Goal: Navigation & Orientation: Understand site structure

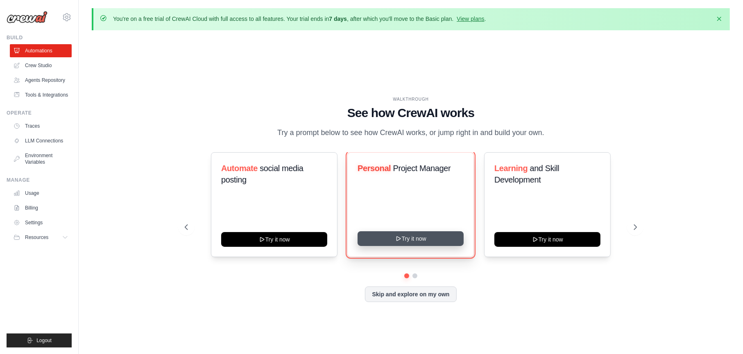
click at [397, 246] on button "Try it now" at bounding box center [411, 238] width 106 height 15
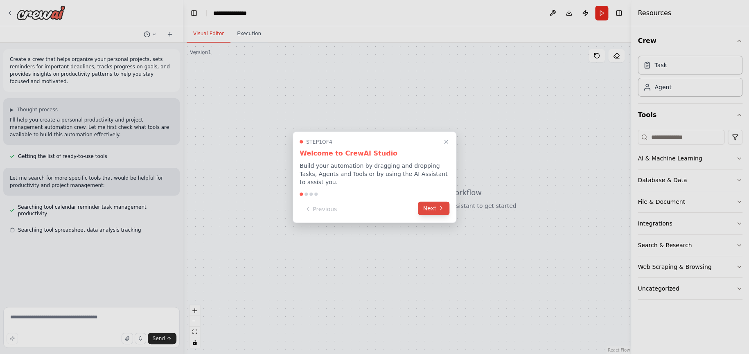
click at [428, 210] on button "Next" at bounding box center [434, 208] width 32 height 14
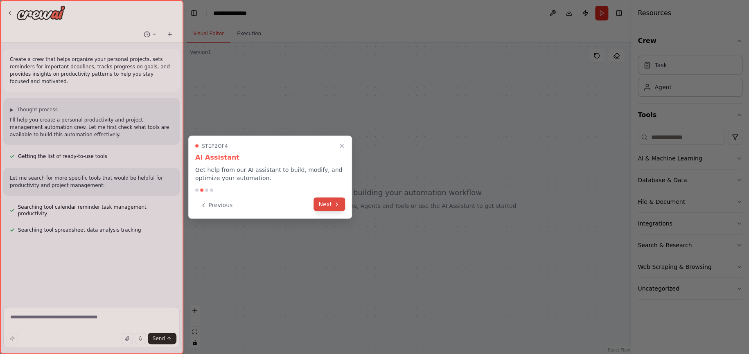
click at [325, 204] on button "Next" at bounding box center [330, 204] width 32 height 14
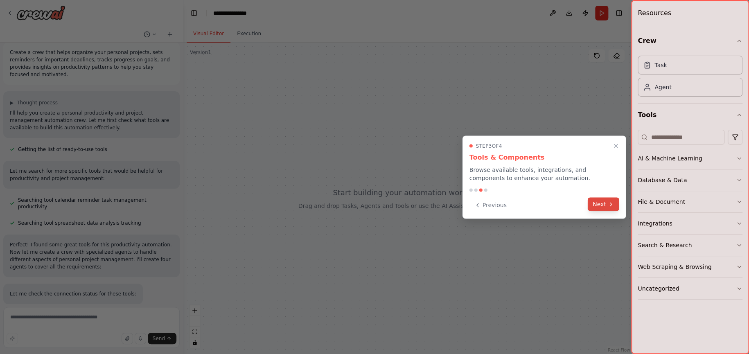
scroll to position [23, 0]
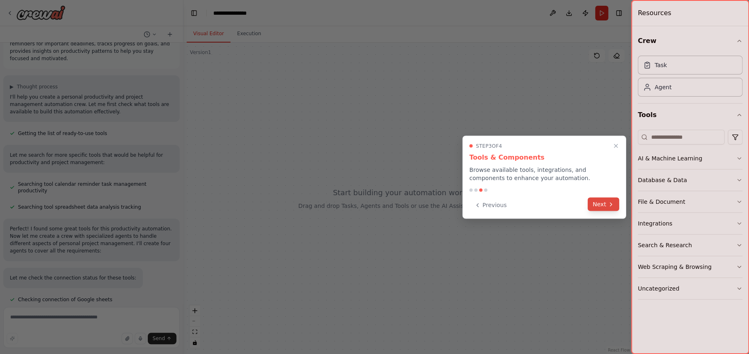
click at [600, 204] on button "Next" at bounding box center [604, 204] width 32 height 14
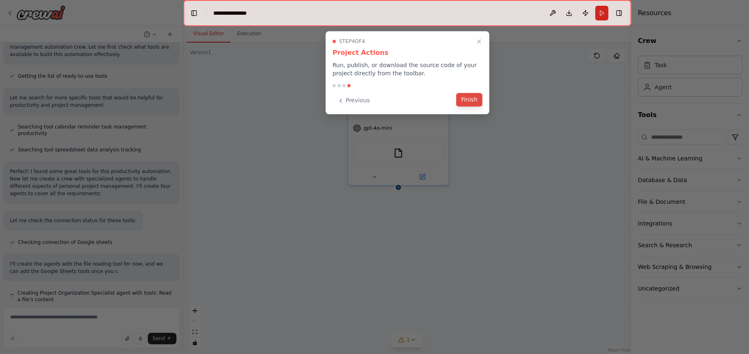
scroll to position [103, 0]
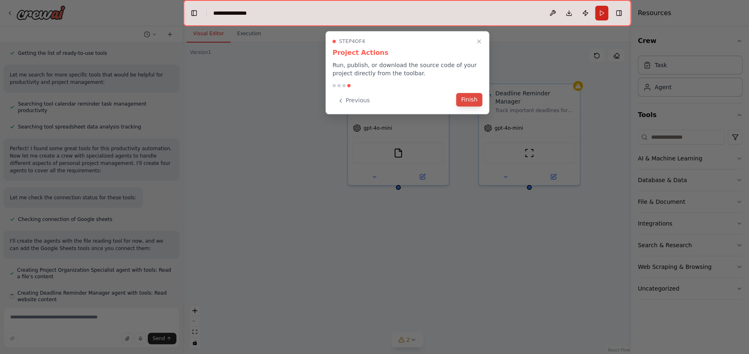
click at [469, 97] on button "Finish" at bounding box center [469, 100] width 26 height 14
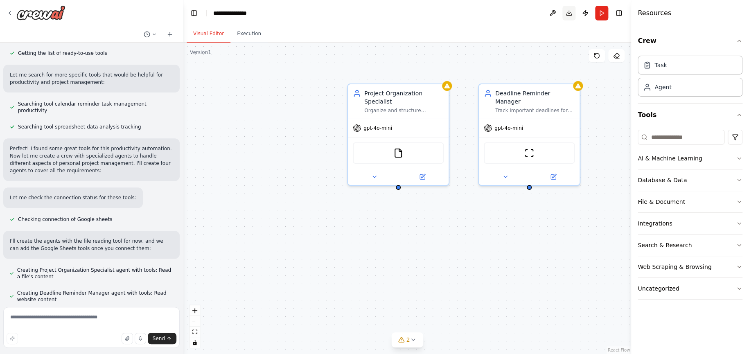
click at [571, 13] on button "Download" at bounding box center [569, 13] width 13 height 15
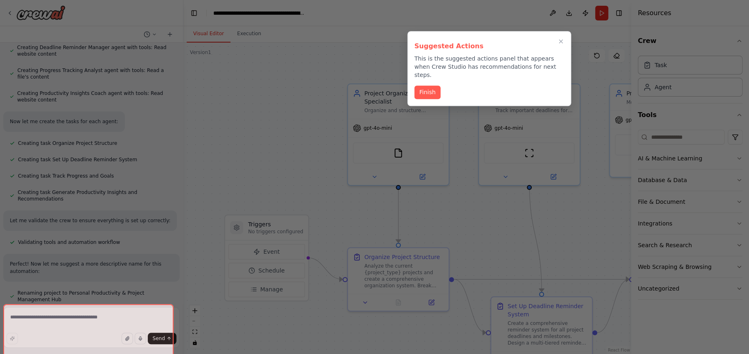
scroll to position [415, 0]
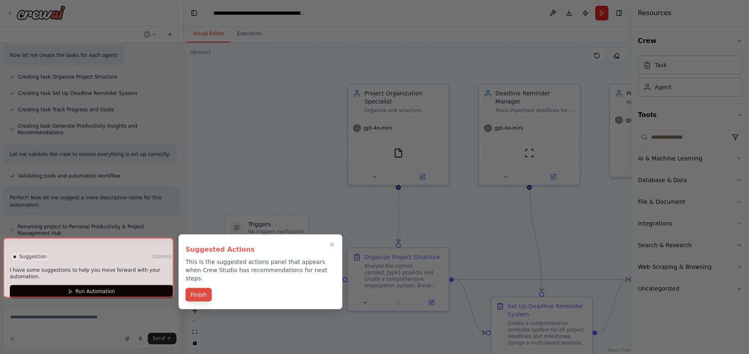
click at [197, 288] on button "Finish" at bounding box center [199, 295] width 26 height 14
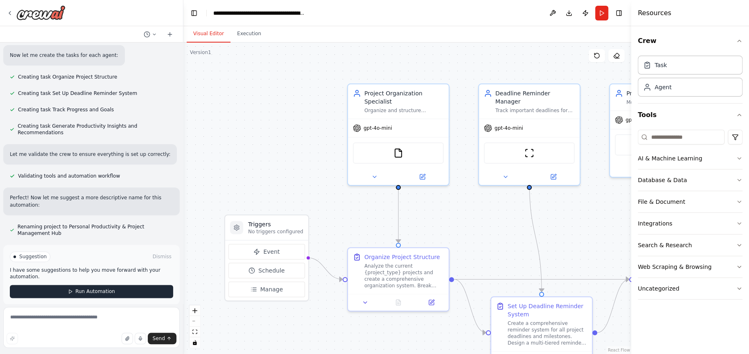
click at [143, 285] on button "Run Automation" at bounding box center [91, 291] width 163 height 13
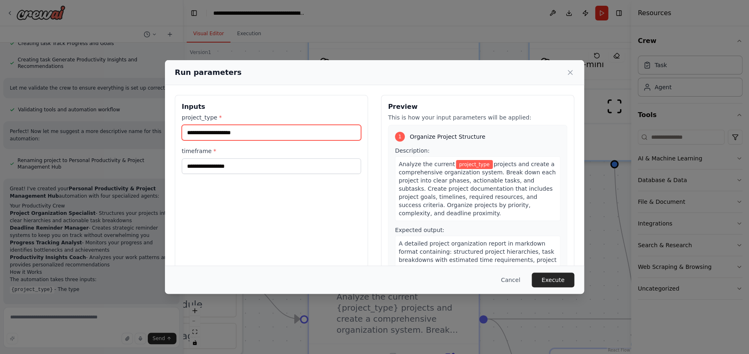
click at [306, 135] on input "project_type *" at bounding box center [271, 133] width 179 height 16
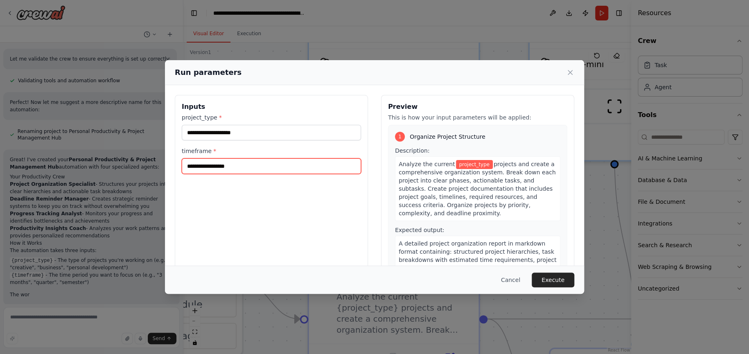
click at [310, 173] on input "timeframe *" at bounding box center [271, 166] width 179 height 16
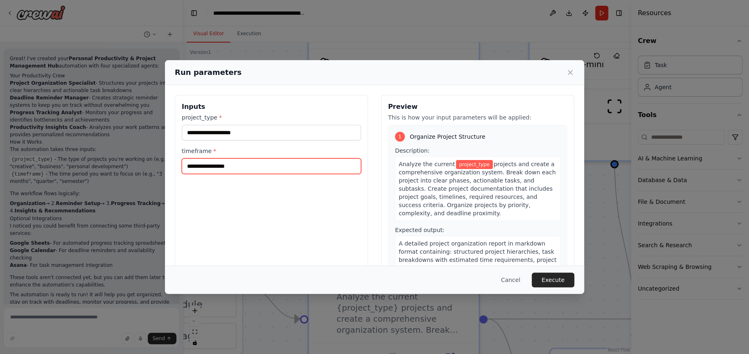
scroll to position [619, 0]
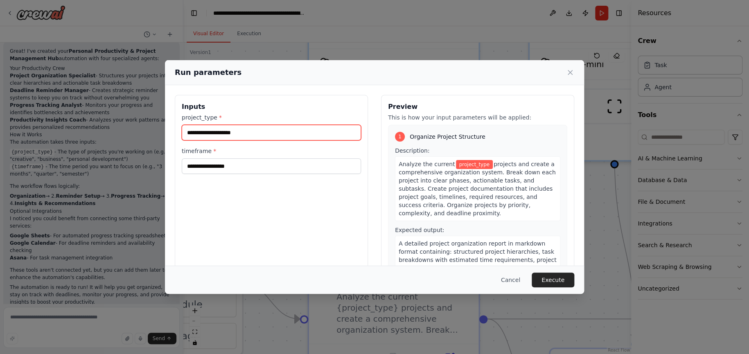
click at [301, 137] on input "project_type *" at bounding box center [271, 133] width 179 height 16
type input "**********"
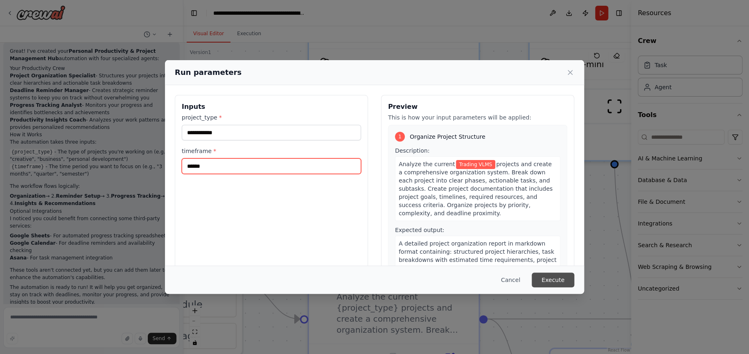
type input "*****"
click at [555, 278] on button "Execute" at bounding box center [553, 280] width 43 height 15
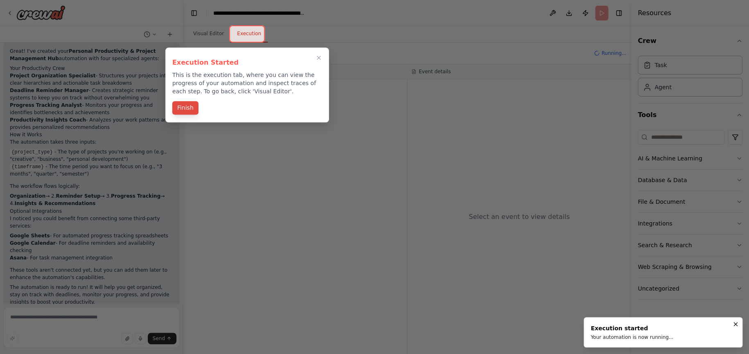
click at [196, 104] on button "Finish" at bounding box center [185, 108] width 26 height 14
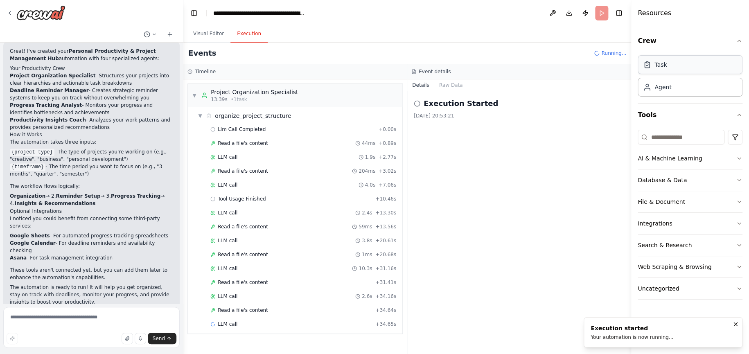
click at [657, 64] on div "Task" at bounding box center [661, 65] width 12 height 8
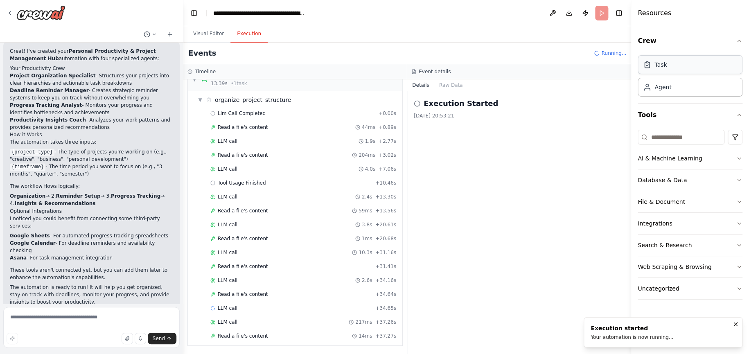
click at [660, 66] on div "Task" at bounding box center [661, 65] width 12 height 8
click at [659, 84] on div "Agent" at bounding box center [663, 87] width 17 height 8
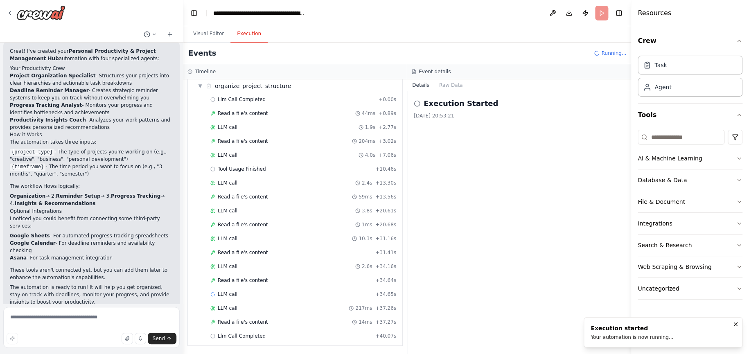
scroll to position [43, 0]
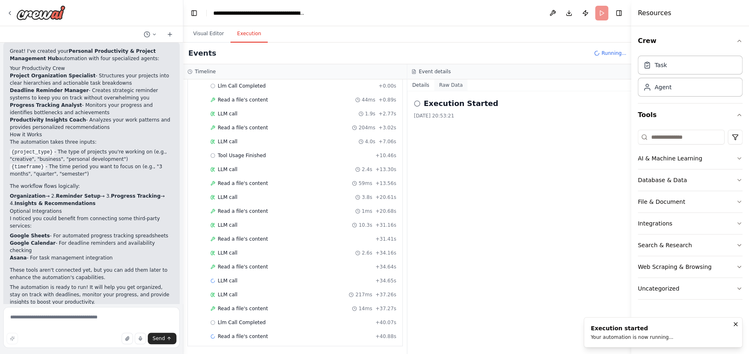
click at [447, 85] on button "Raw Data" at bounding box center [451, 84] width 34 height 11
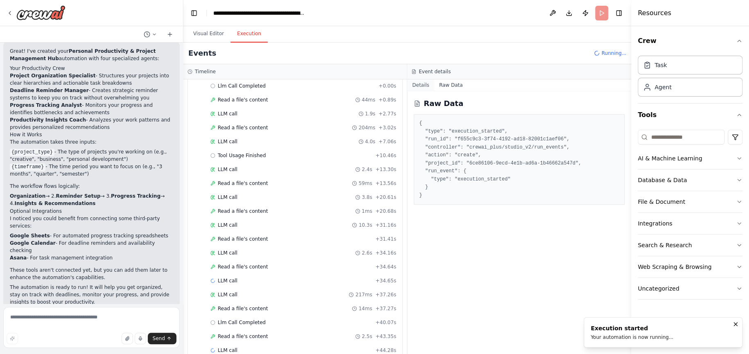
scroll to position [57, 0]
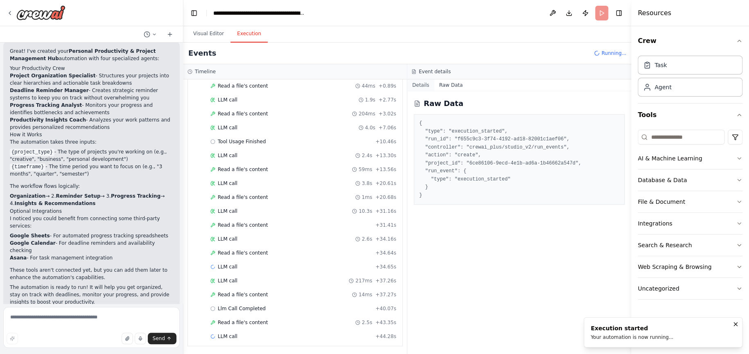
click at [421, 82] on button "Details" at bounding box center [420, 84] width 27 height 11
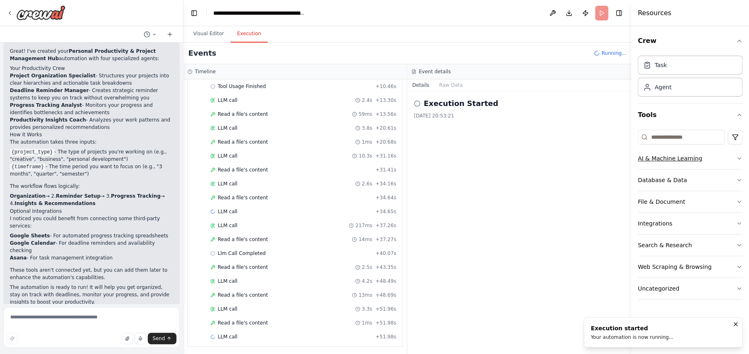
scroll to position [113, 0]
drag, startPoint x: 748, startPoint y: 156, endPoint x: 740, endPoint y: 153, distance: 8.3
click at [740, 153] on div "Crew Task Agent Tools AI & Machine Learning Database & Data File & Document Int…" at bounding box center [690, 190] width 118 height 328
click at [740, 153] on button "AI & Machine Learning" at bounding box center [690, 158] width 105 height 21
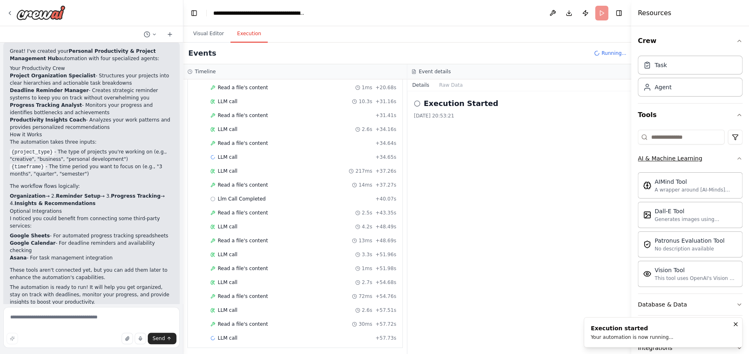
scroll to position [168, 0]
click at [736, 157] on icon "button" at bounding box center [739, 158] width 7 height 7
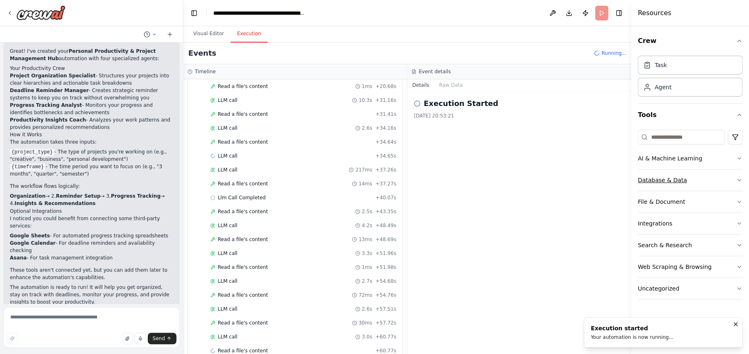
scroll to position [182, 0]
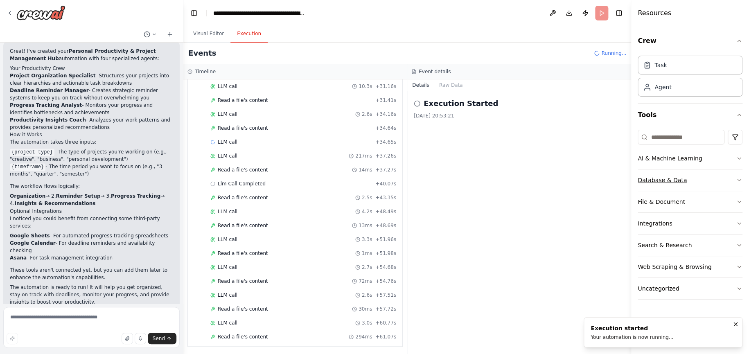
click at [733, 177] on button "Database & Data" at bounding box center [690, 180] width 105 height 21
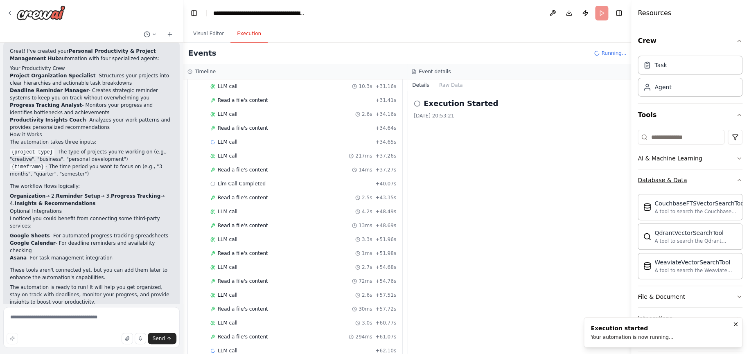
scroll to position [196, 0]
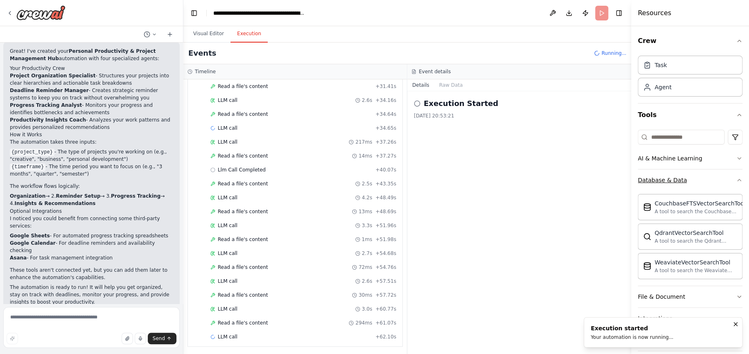
click at [736, 177] on icon "button" at bounding box center [739, 180] width 7 height 7
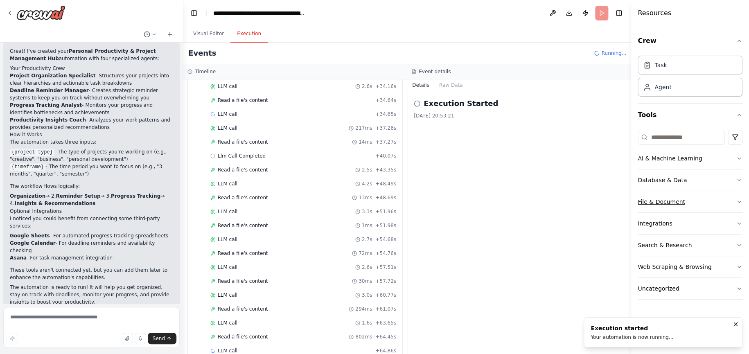
scroll to position [224, 0]
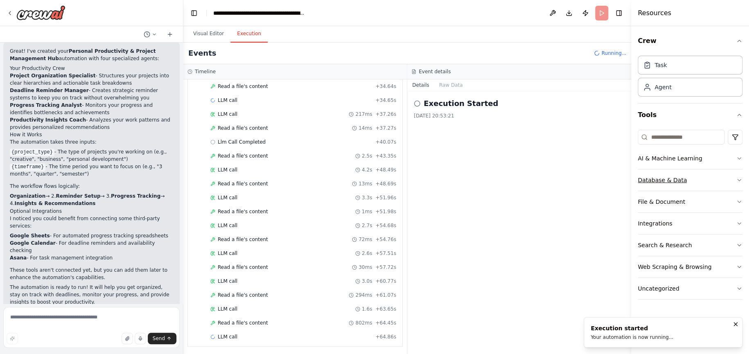
click at [735, 183] on button "Database & Data" at bounding box center [690, 180] width 105 height 21
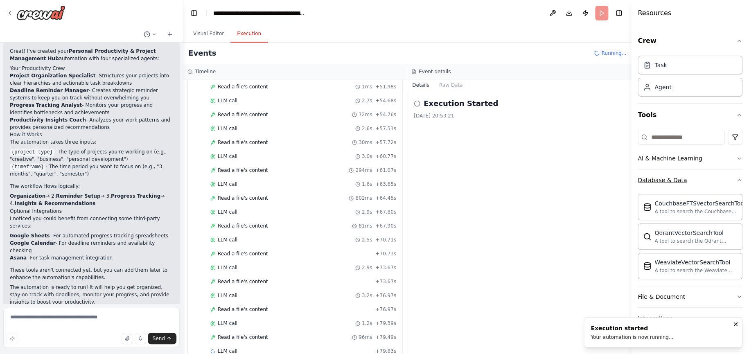
scroll to position [362, 0]
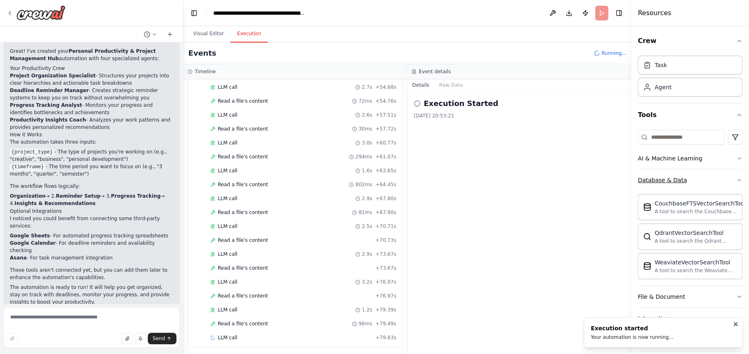
click at [736, 183] on icon "button" at bounding box center [739, 180] width 7 height 7
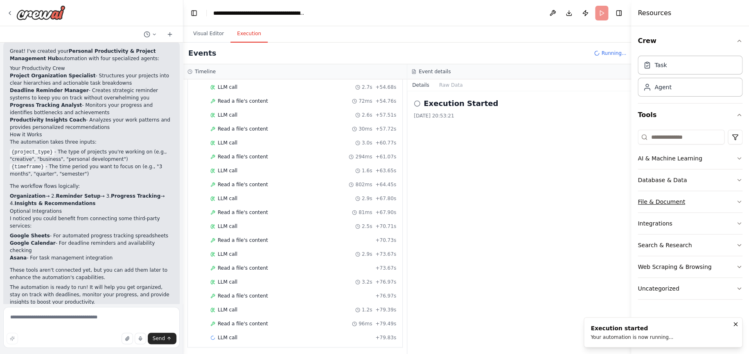
click at [738, 201] on icon "button" at bounding box center [739, 202] width 3 height 2
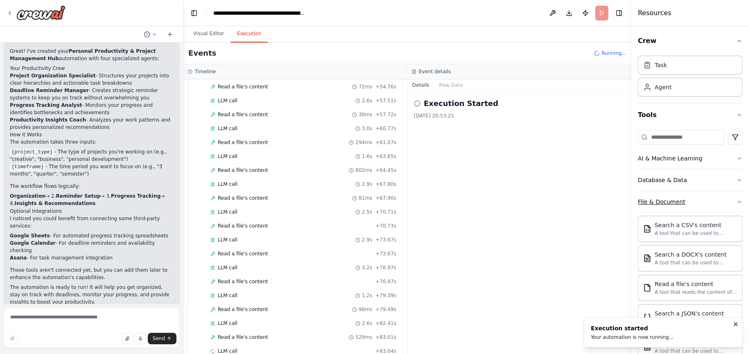
scroll to position [391, 0]
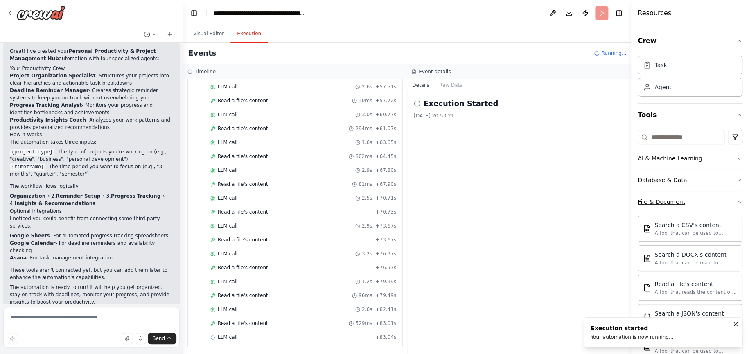
click at [738, 201] on div "Crew Task Agent Tools AI & Machine Learning Database & Data File & Document Sea…" at bounding box center [690, 190] width 118 height 328
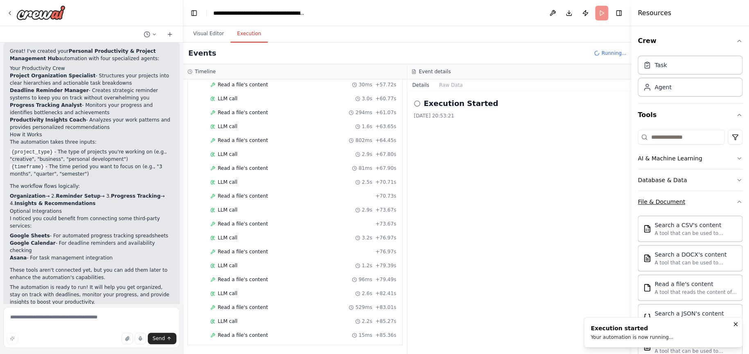
click at [725, 207] on button "File & Document" at bounding box center [690, 201] width 105 height 21
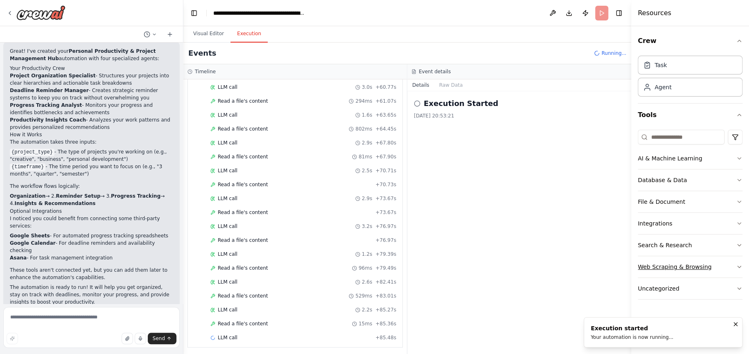
click at [732, 264] on button "Web Scraping & Browsing" at bounding box center [690, 266] width 105 height 21
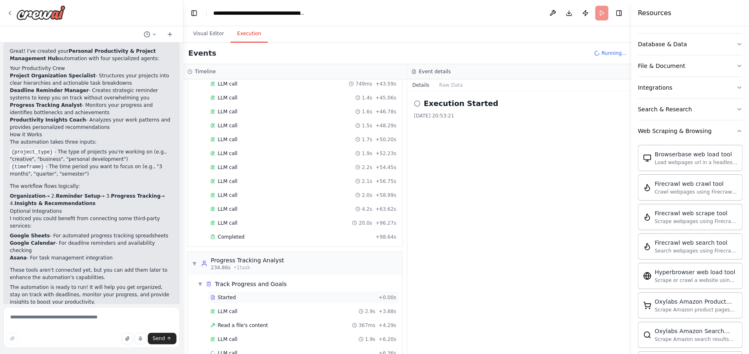
scroll to position [1025, 0]
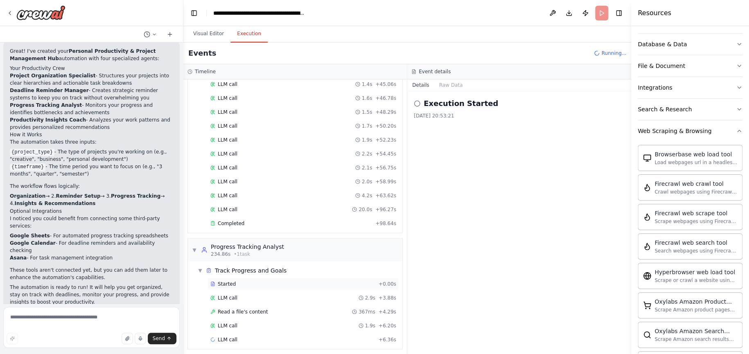
click at [326, 295] on div "LLM call 2.9s + 3.88s" at bounding box center [303, 298] width 186 height 7
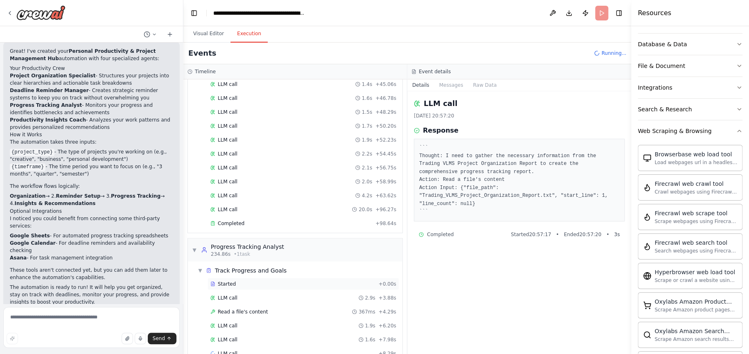
click at [334, 281] on div "Started" at bounding box center [292, 284] width 165 height 7
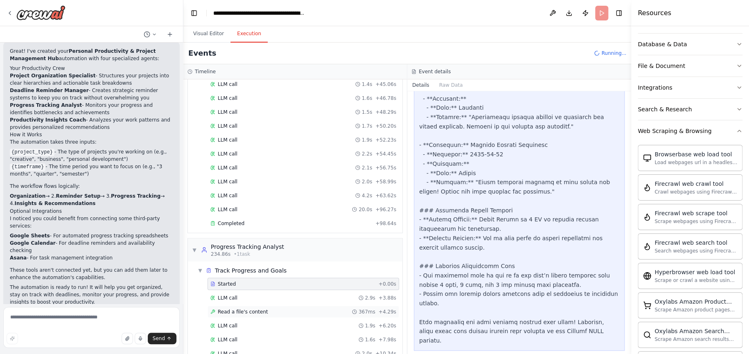
scroll to position [1136, 0]
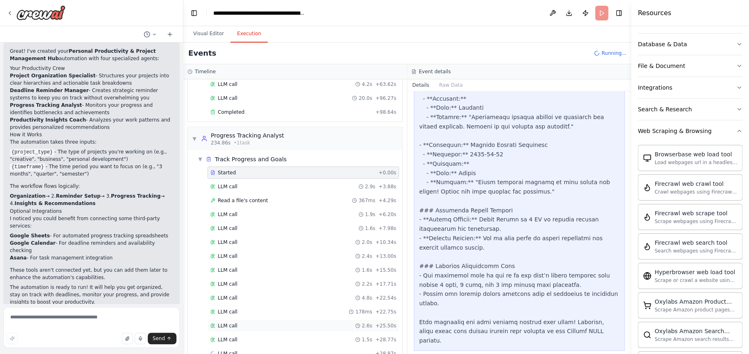
click at [355, 324] on icon at bounding box center [357, 326] width 5 height 5
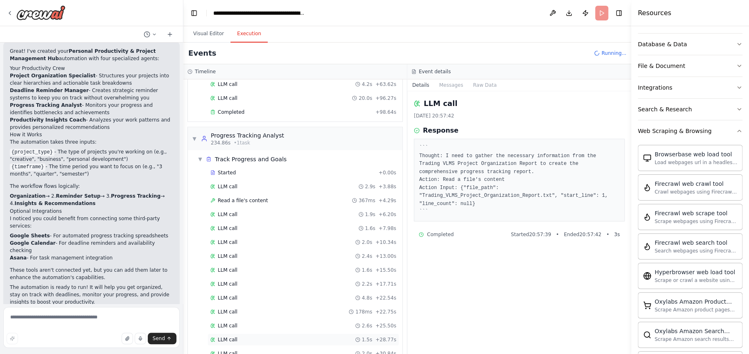
click at [353, 337] on div "LLM call 1.5s + 28.77s" at bounding box center [303, 340] width 186 height 7
click at [351, 264] on div "LLM call 1.6s + 15.50s" at bounding box center [304, 270] width 192 height 12
click at [351, 227] on div "LLM call 1.6s + 7.98s" at bounding box center [303, 228] width 186 height 7
click at [351, 211] on div "LLM call 1.9s + 6.20s" at bounding box center [303, 214] width 186 height 7
click at [346, 189] on div "Started + 0.00s LLM call 2.9s + 3.88s Read a file's content 367ms + 4.29s LLM c…" at bounding box center [299, 278] width 208 height 223
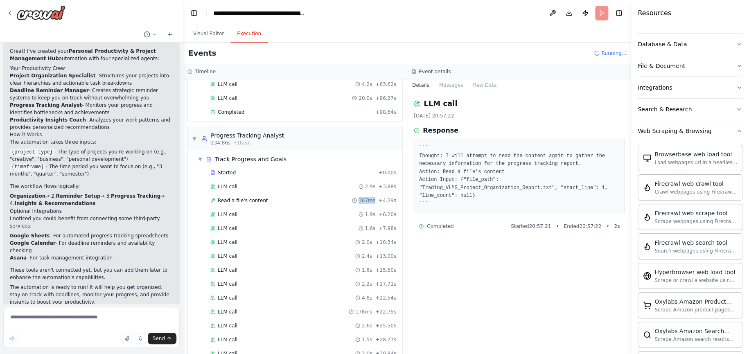
click at [346, 189] on div "Started + 0.00s LLM call 2.9s + 3.88s Read a file's content 367ms + 4.29s LLM c…" at bounding box center [299, 278] width 208 height 223
click at [241, 211] on div "LLM call 1.9s + 6.20s" at bounding box center [303, 214] width 186 height 7
click at [239, 236] on div "LLM call 2.0s + 10.34s" at bounding box center [304, 242] width 192 height 12
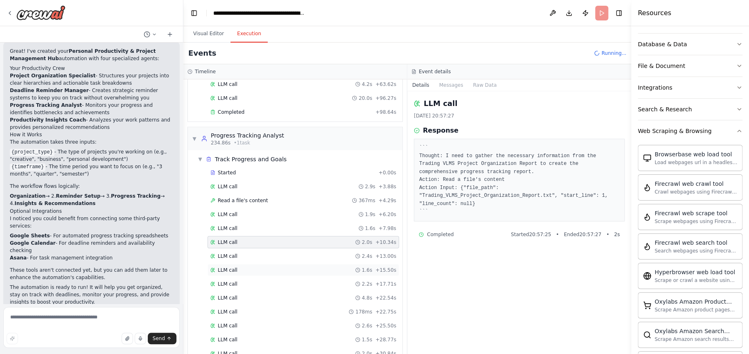
click at [245, 269] on div "LLM call 1.6s + 15.50s" at bounding box center [304, 270] width 192 height 12
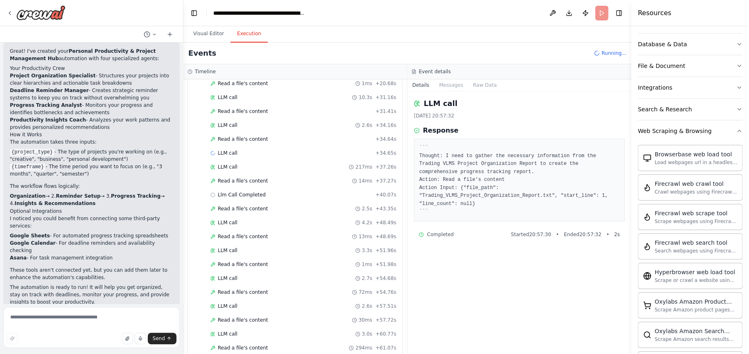
scroll to position [0, 0]
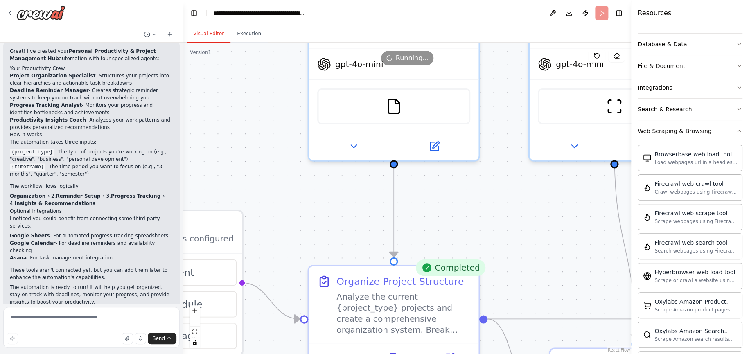
click at [211, 33] on button "Visual Editor" at bounding box center [209, 33] width 44 height 17
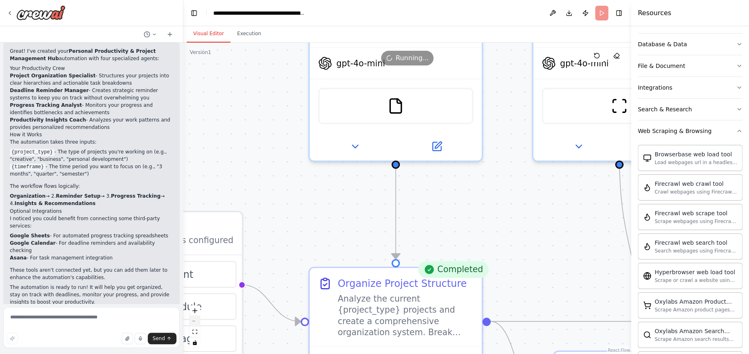
click at [196, 323] on button "zoom out" at bounding box center [195, 321] width 11 height 11
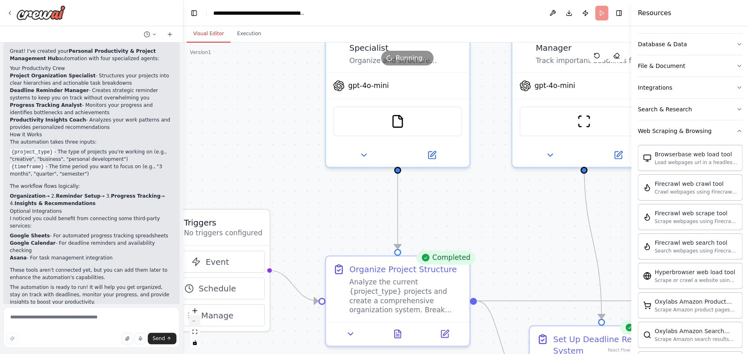
click at [196, 323] on button "zoom out" at bounding box center [195, 321] width 11 height 11
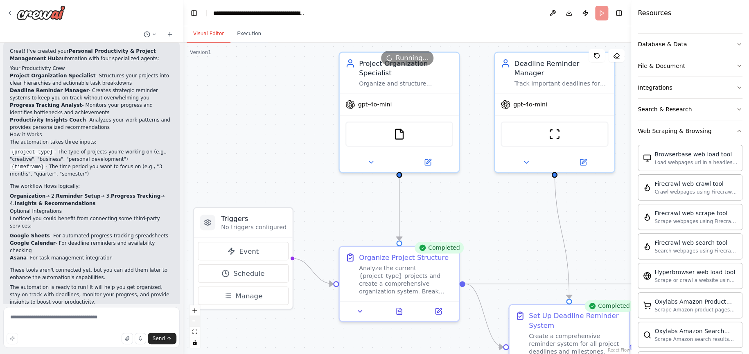
click at [196, 323] on button "zoom out" at bounding box center [195, 321] width 11 height 11
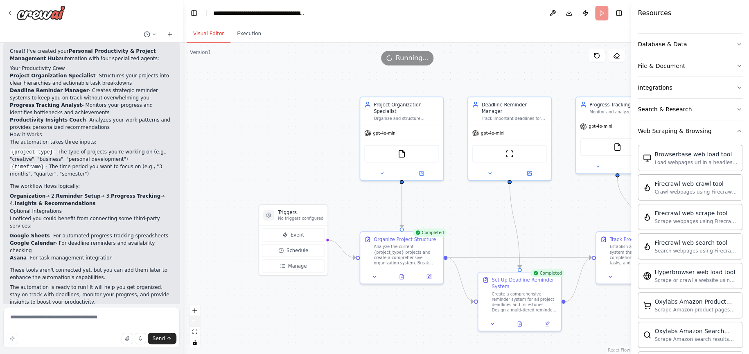
click at [196, 323] on button "zoom out" at bounding box center [195, 321] width 11 height 11
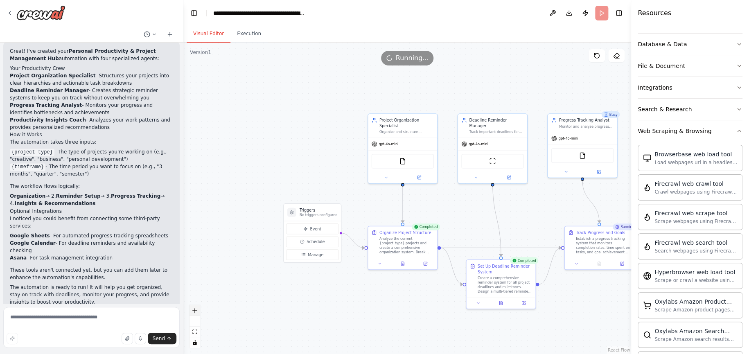
click at [200, 306] on button "zoom in" at bounding box center [195, 311] width 11 height 11
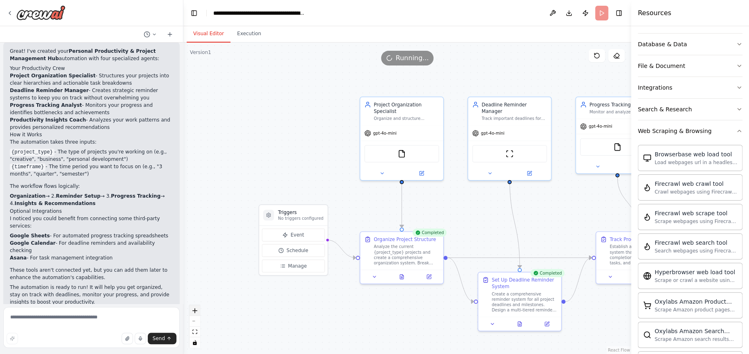
click at [200, 306] on button "zoom in" at bounding box center [195, 311] width 11 height 11
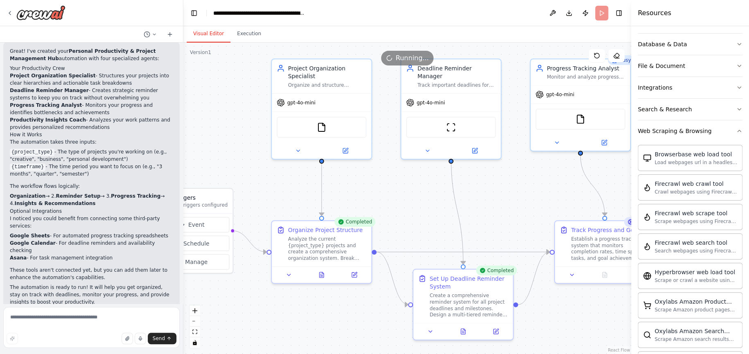
drag, startPoint x: 320, startPoint y: 327, endPoint x: 216, endPoint y: 300, distance: 107.5
click at [216, 300] on div ".deletable-edge-delete-btn { width: 20px; height: 20px; border: 0px solid #ffff…" at bounding box center [407, 199] width 448 height 312
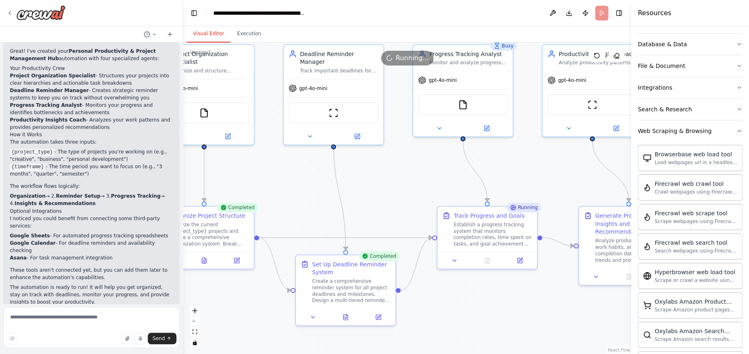
drag, startPoint x: 346, startPoint y: 307, endPoint x: 248, endPoint y: 303, distance: 97.6
click at [248, 303] on div ".deletable-edge-delete-btn { width: 20px; height: 20px; border: 0px solid #ffff…" at bounding box center [407, 199] width 448 height 312
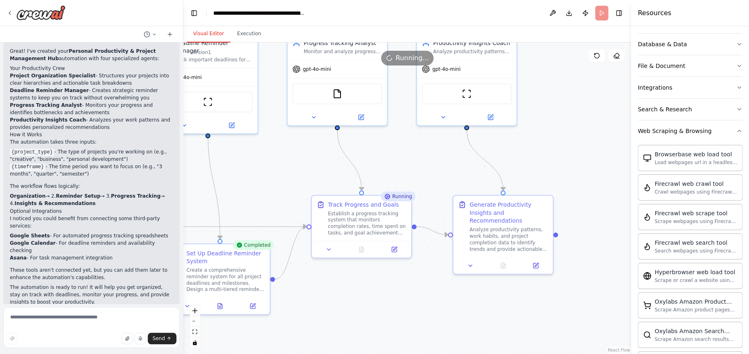
drag, startPoint x: 498, startPoint y: 317, endPoint x: 358, endPoint y: 313, distance: 140.1
click at [358, 313] on div ".deletable-edge-delete-btn { width: 20px; height: 20px; border: 0px solid #ffff…" at bounding box center [407, 199] width 448 height 312
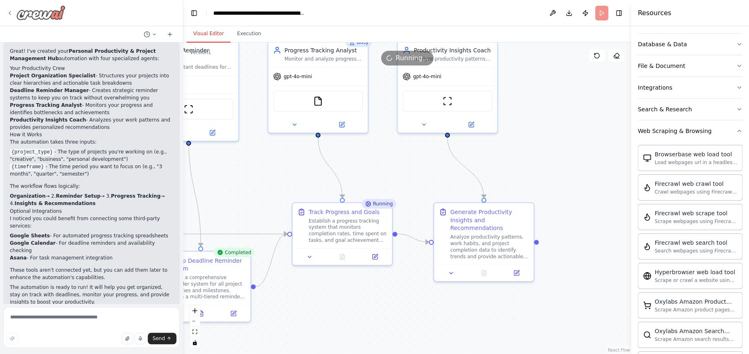
click at [12, 11] on icon at bounding box center [10, 13] width 7 height 7
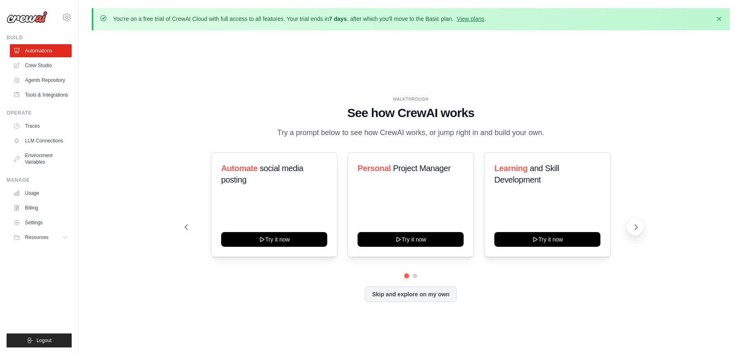
click at [634, 229] on icon at bounding box center [636, 227] width 8 height 8
click at [49, 75] on link "Agents Repository" at bounding box center [42, 80] width 62 height 13
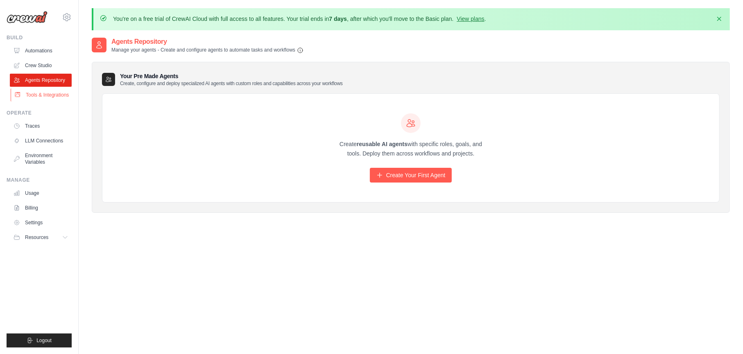
click at [53, 95] on link "Tools & Integrations" at bounding box center [42, 94] width 62 height 13
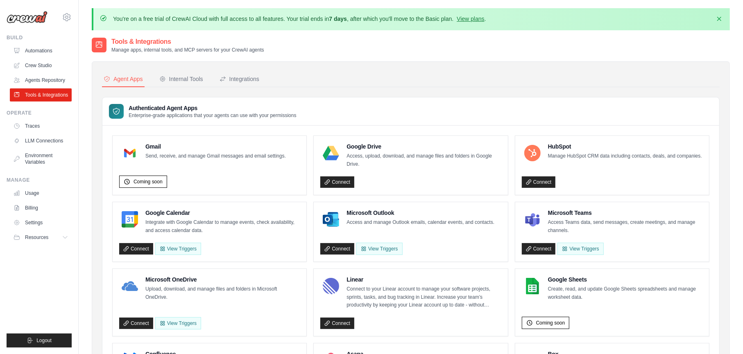
scroll to position [6, 0]
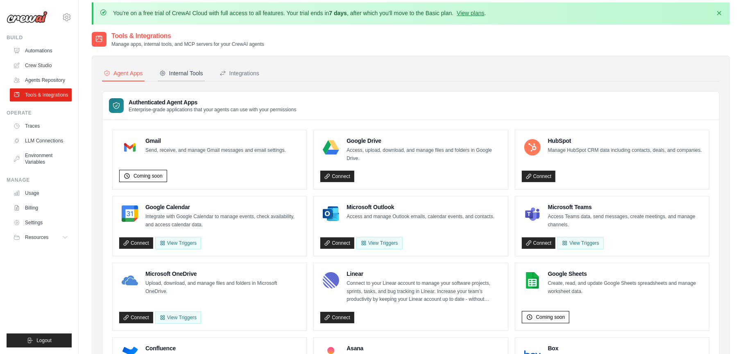
click at [194, 70] on div "Internal Tools" at bounding box center [181, 73] width 44 height 8
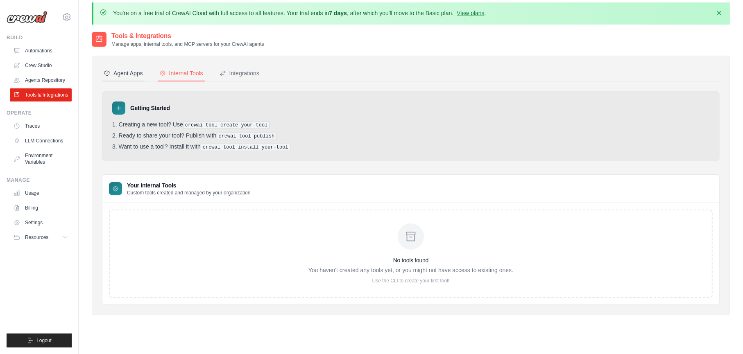
click at [141, 69] on div "Agent Apps" at bounding box center [123, 73] width 39 height 8
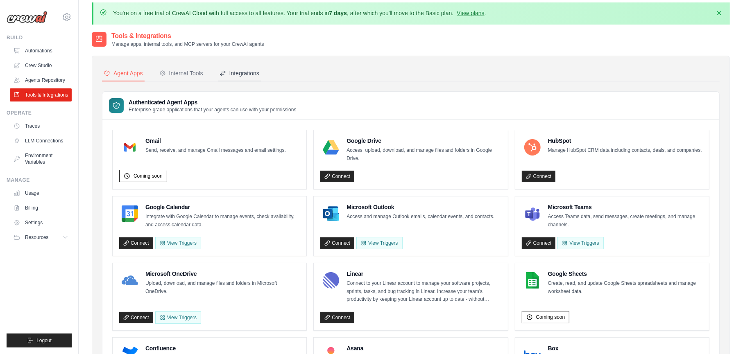
click at [249, 70] on div "Integrations" at bounding box center [240, 73] width 40 height 8
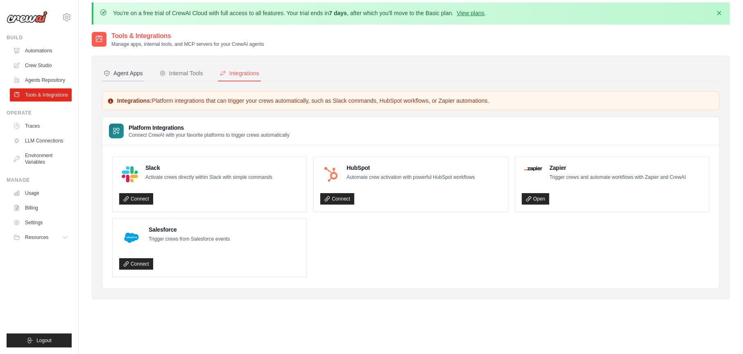
click at [129, 74] on div "Agent Apps" at bounding box center [123, 73] width 39 height 8
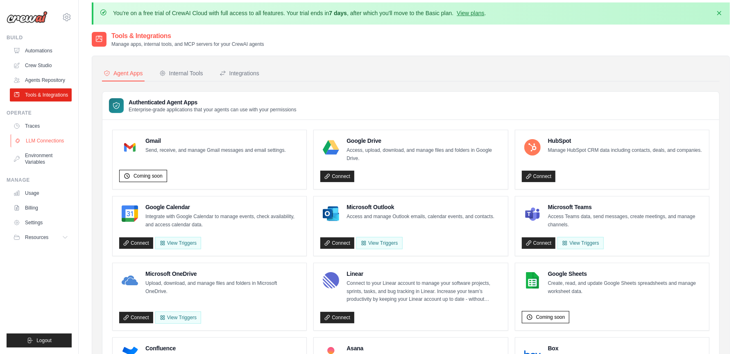
click at [53, 147] on link "LLM Connections" at bounding box center [42, 140] width 62 height 13
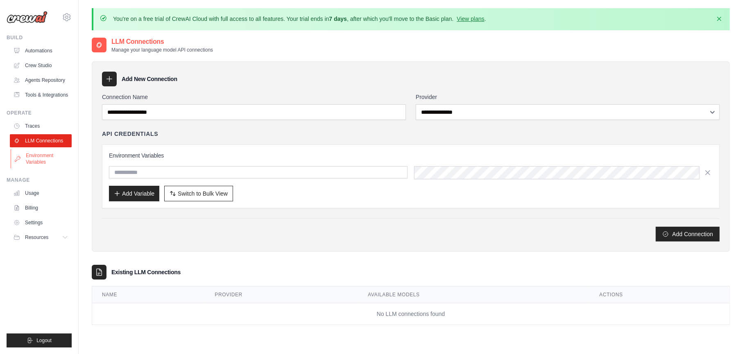
click at [51, 160] on link "Environment Variables" at bounding box center [42, 159] width 62 height 20
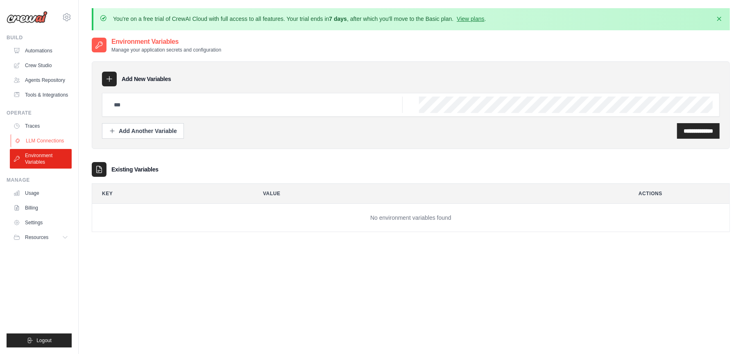
click at [54, 144] on link "LLM Connections" at bounding box center [42, 140] width 62 height 13
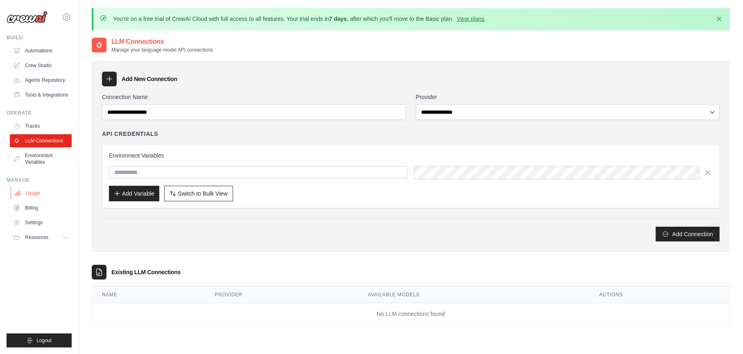
click at [53, 200] on link "Usage" at bounding box center [42, 193] width 62 height 13
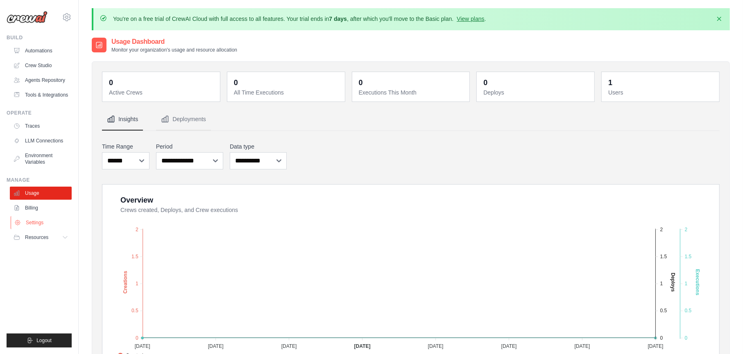
click at [50, 226] on link "Settings" at bounding box center [42, 222] width 62 height 13
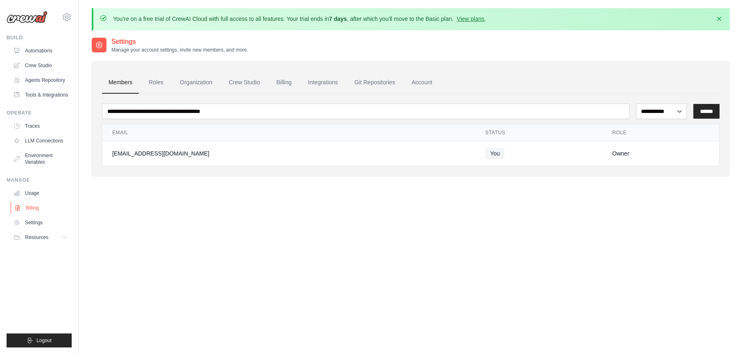
click at [51, 215] on link "Billing" at bounding box center [42, 207] width 62 height 13
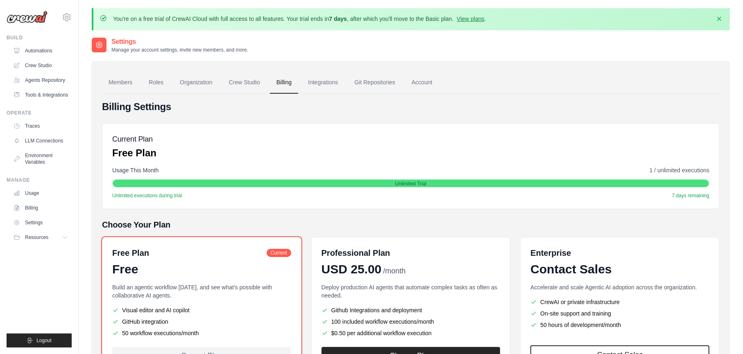
scroll to position [74, 0]
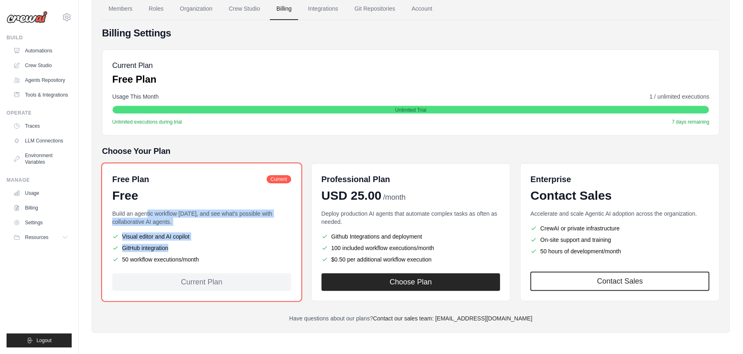
drag, startPoint x: 208, startPoint y: 255, endPoint x: 150, endPoint y: 217, distance: 69.6
click at [150, 217] on div "Build an agentic workflow today, and see what's possible with collaborative AI …" at bounding box center [201, 237] width 179 height 54
click at [215, 261] on li "50 workflow executions/month" at bounding box center [201, 260] width 179 height 8
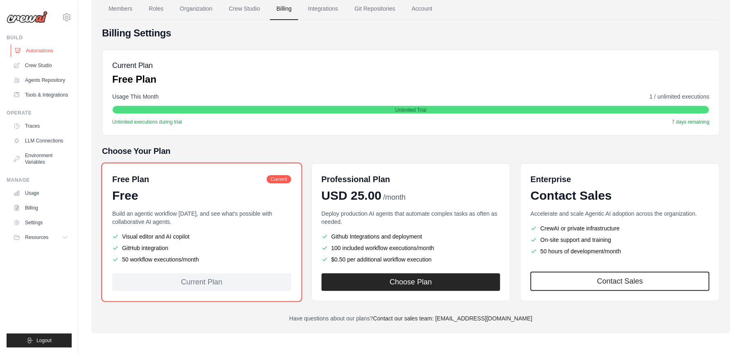
click at [56, 47] on link "Automations" at bounding box center [42, 50] width 62 height 13
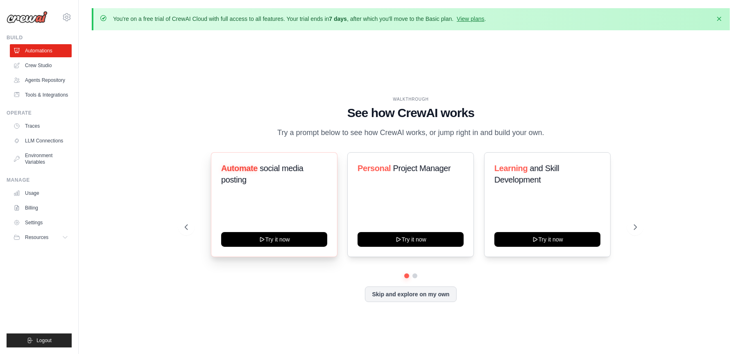
scroll to position [28, 0]
